Goal: Task Accomplishment & Management: Manage account settings

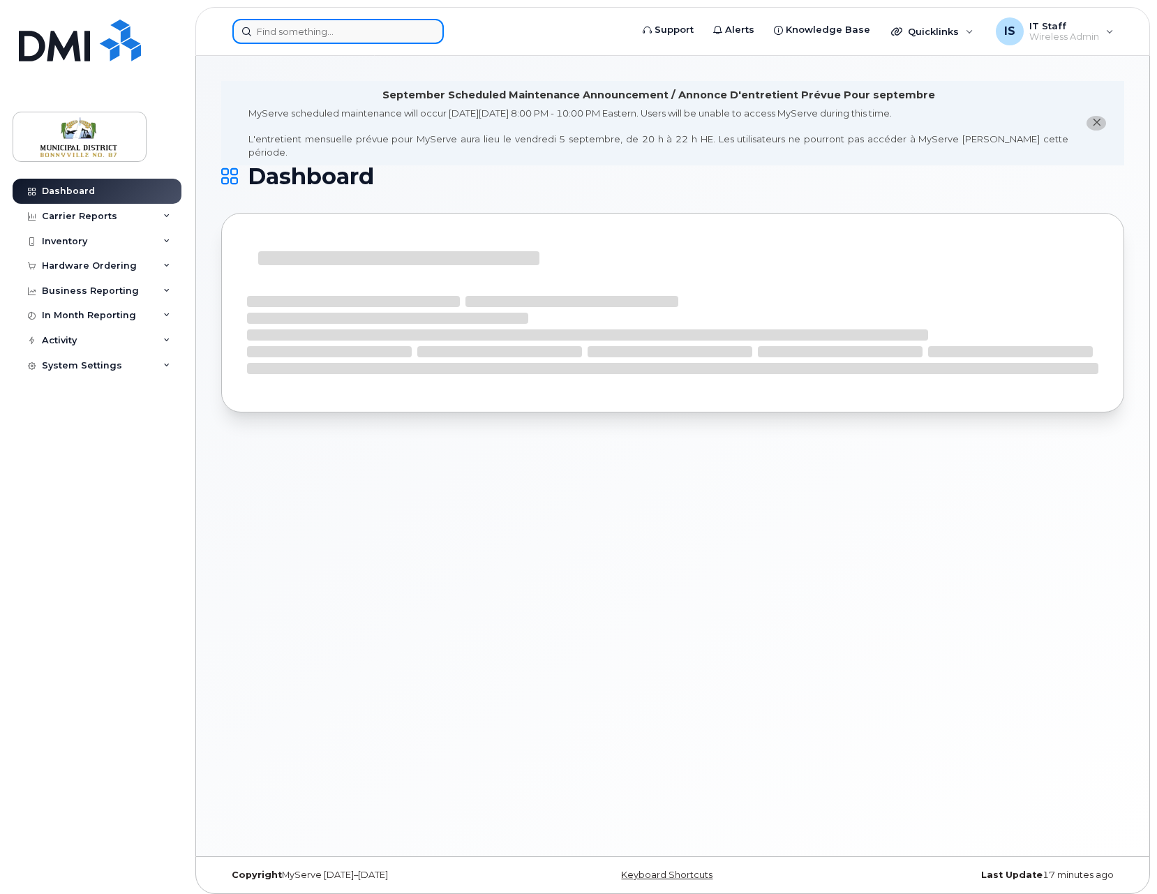
click at [323, 35] on input at bounding box center [338, 31] width 212 height 25
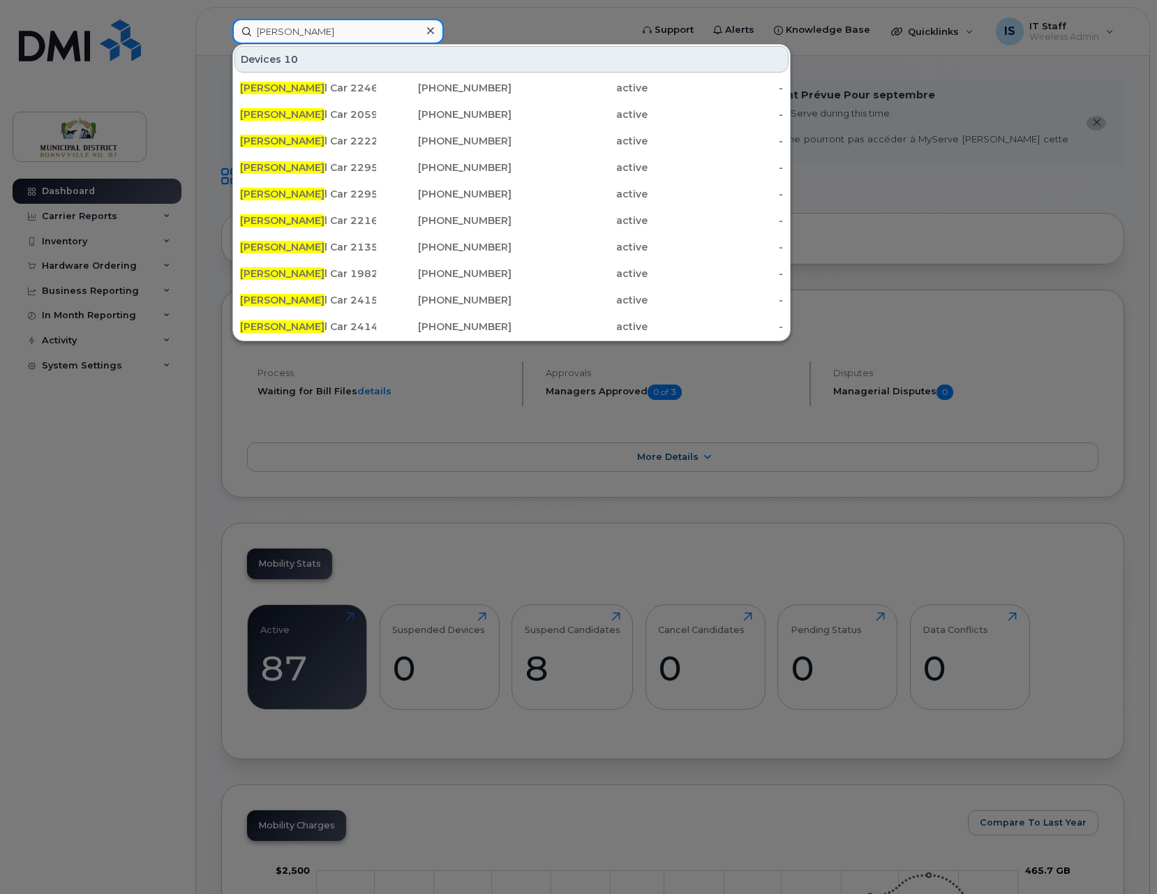
type input "patro"
click at [947, 96] on div at bounding box center [578, 447] width 1157 height 894
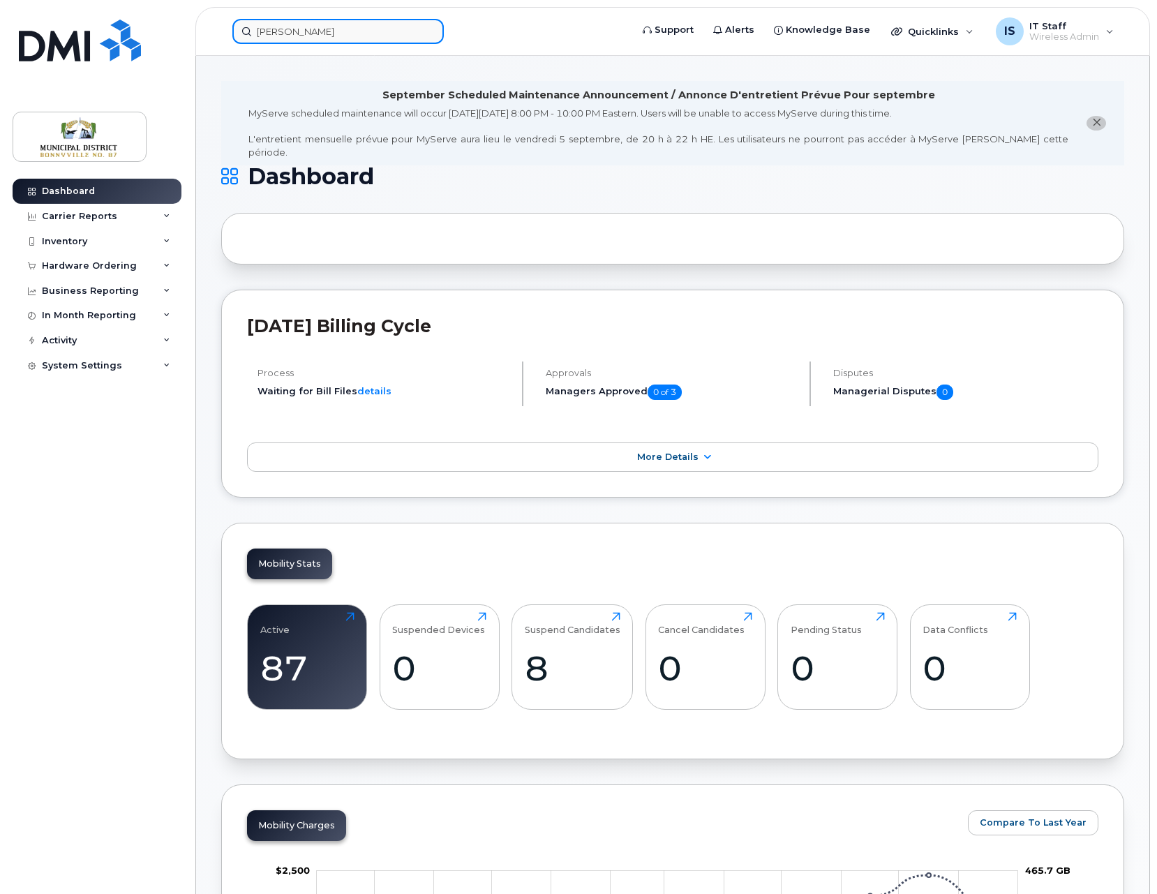
click at [318, 33] on input "patro" at bounding box center [338, 31] width 212 height 25
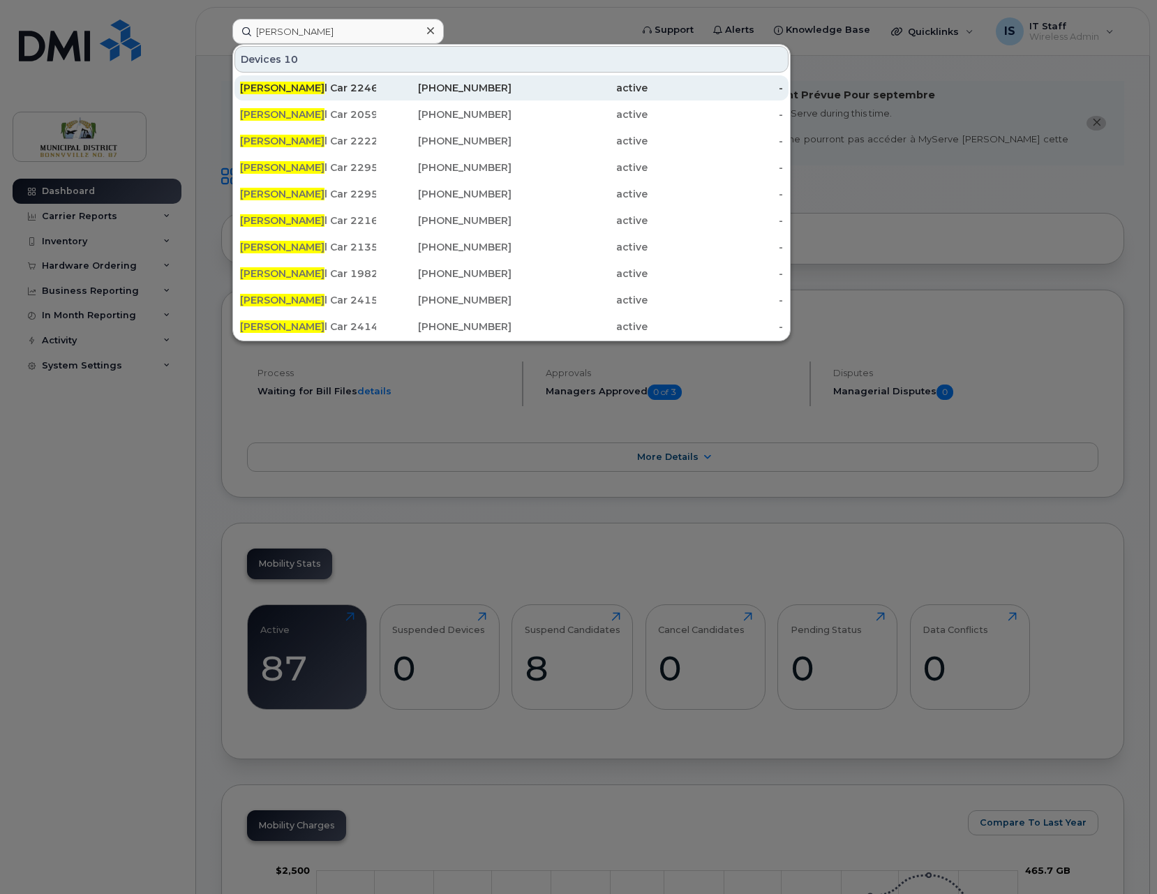
click at [316, 81] on div "Patro l Car 22460" at bounding box center [308, 88] width 136 height 14
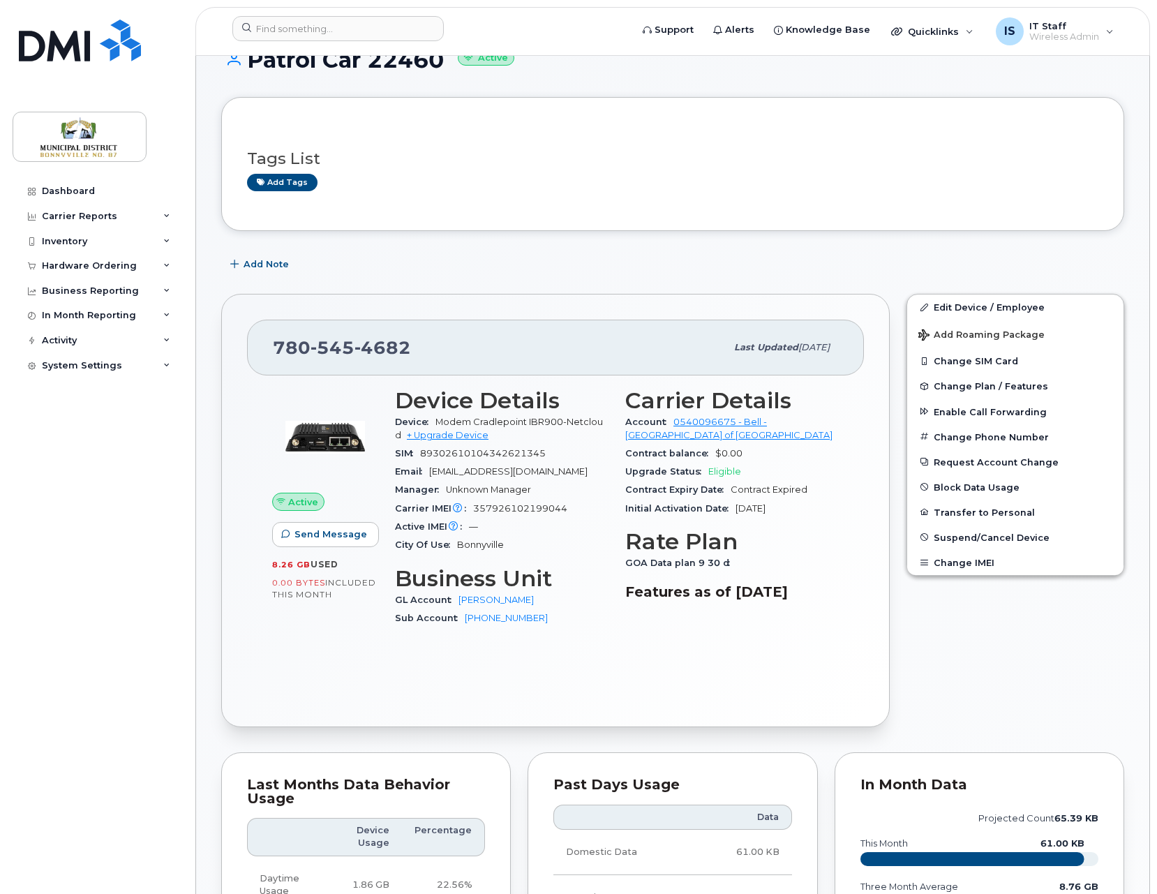
scroll to position [220, 0]
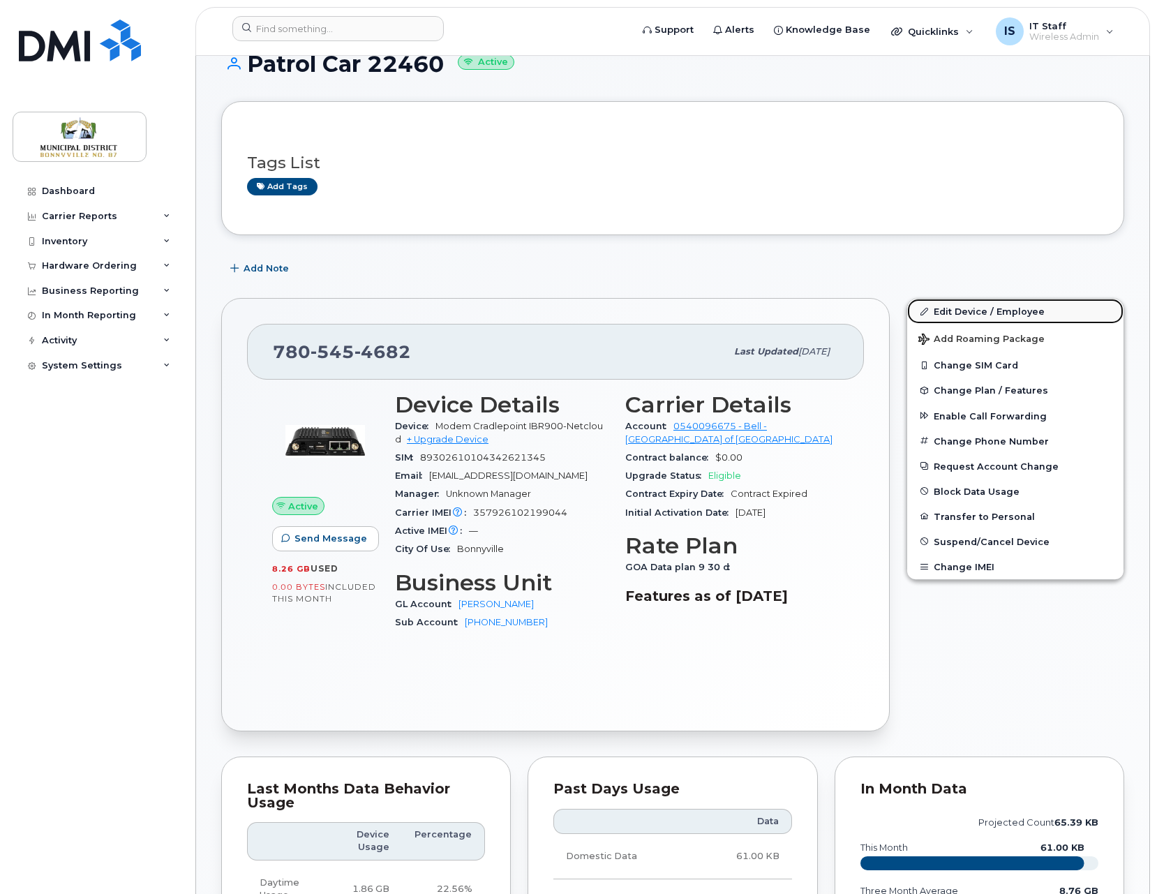
click at [984, 311] on link "Edit Device / Employee" at bounding box center [1015, 311] width 216 height 25
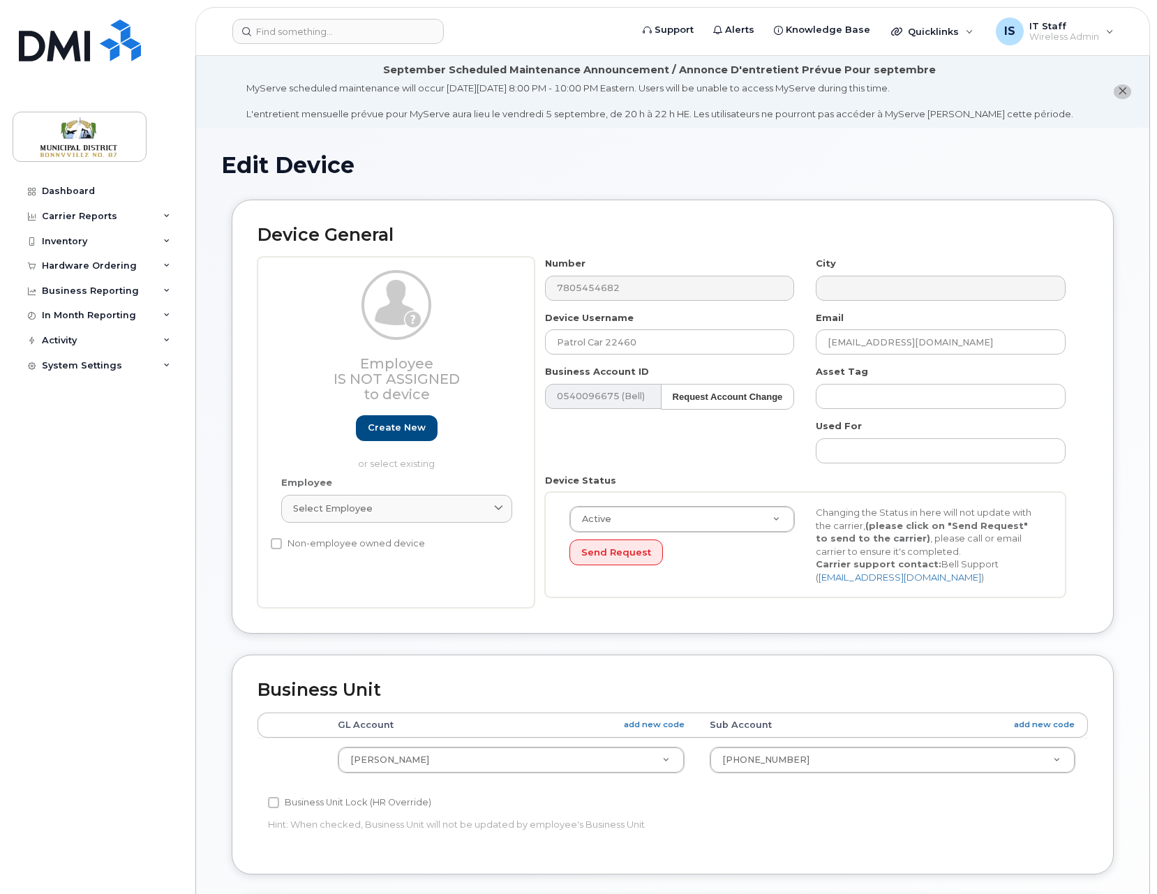
select select "1970969"
select select "1970977"
click at [510, 568] on div "Employee Is not assigned to device Create new or select existing Employee Selec…" at bounding box center [396, 432] width 277 height 351
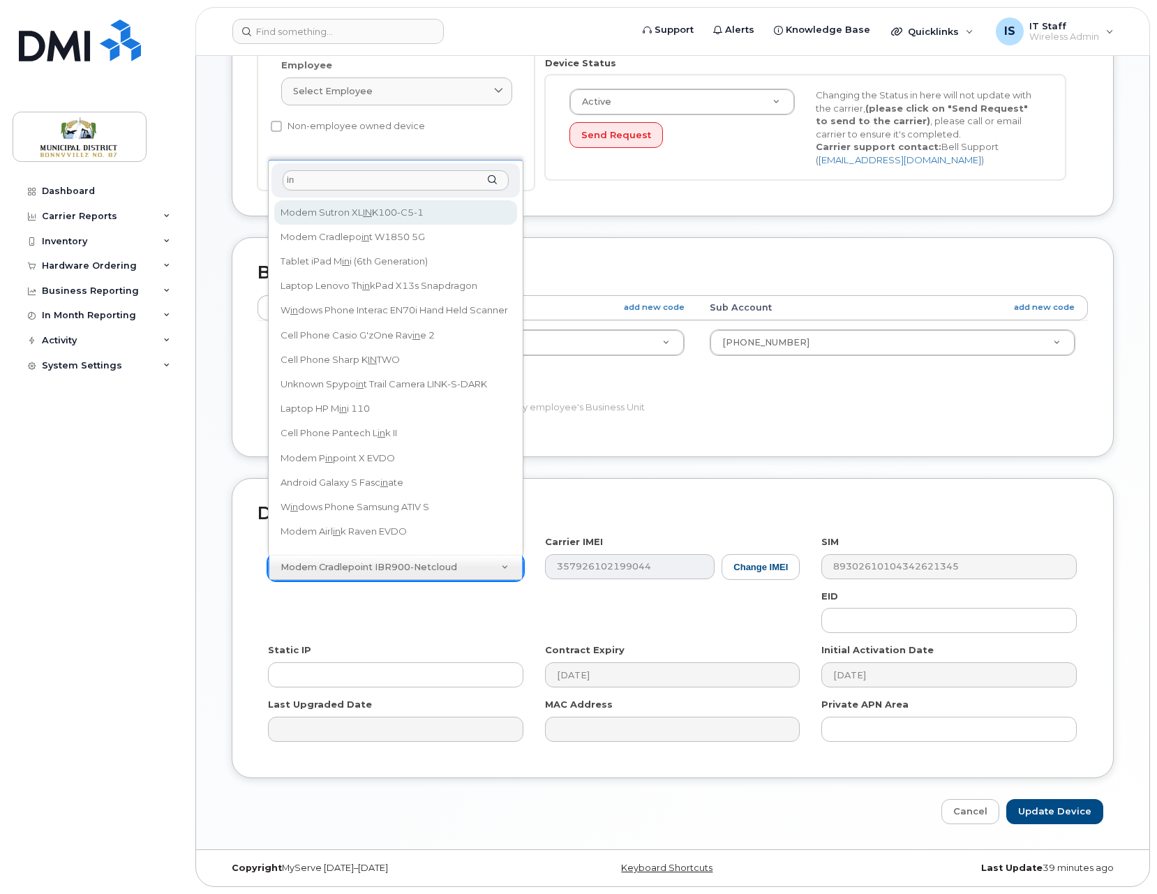
type input "i"
type input "r"
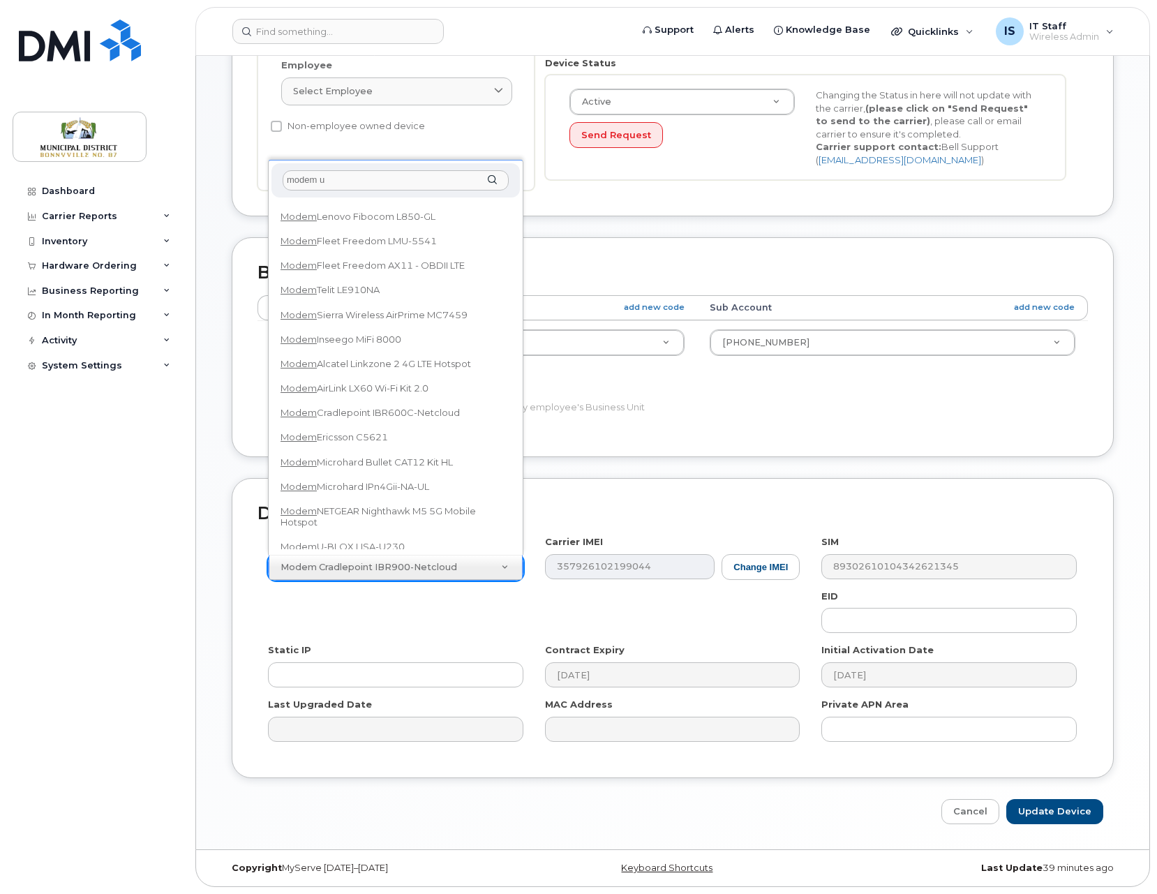
scroll to position [0, 0]
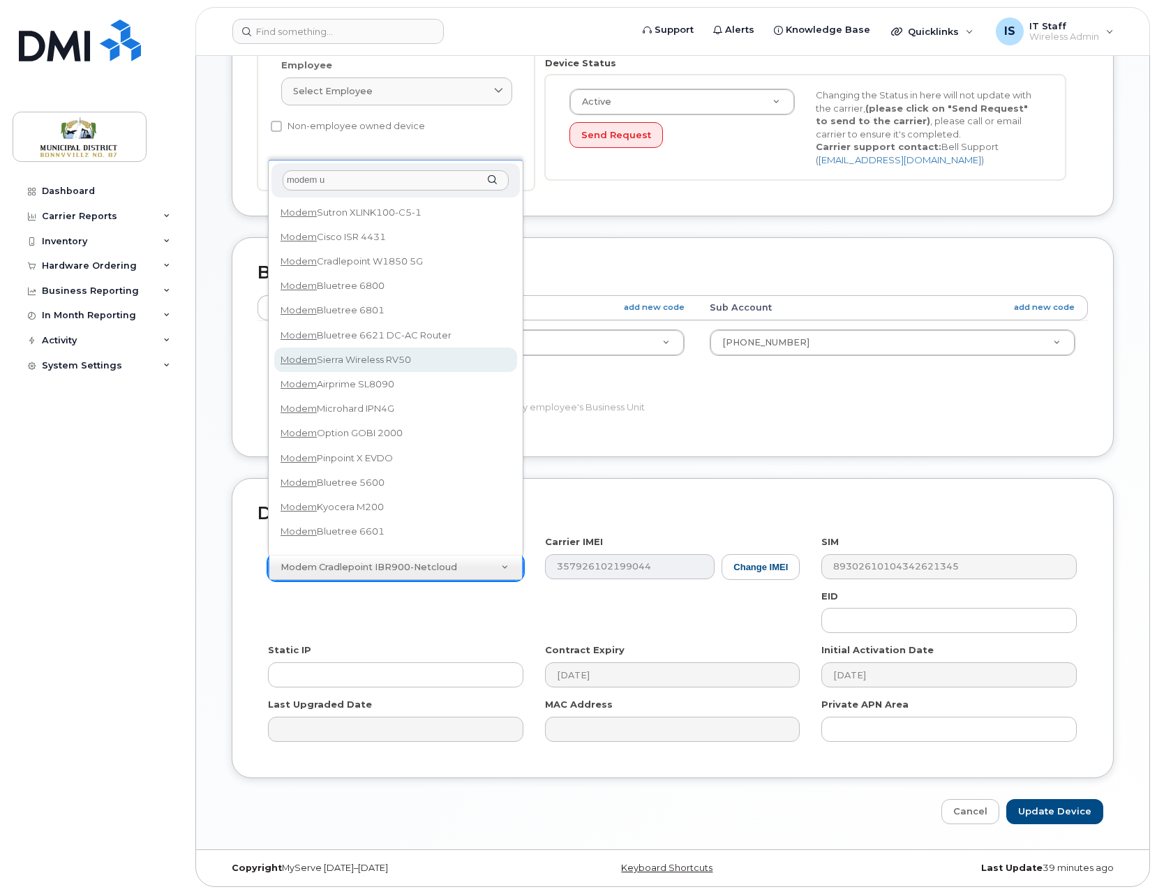
type input "modem un"
